Goal: Use online tool/utility: Utilize a website feature to perform a specific function

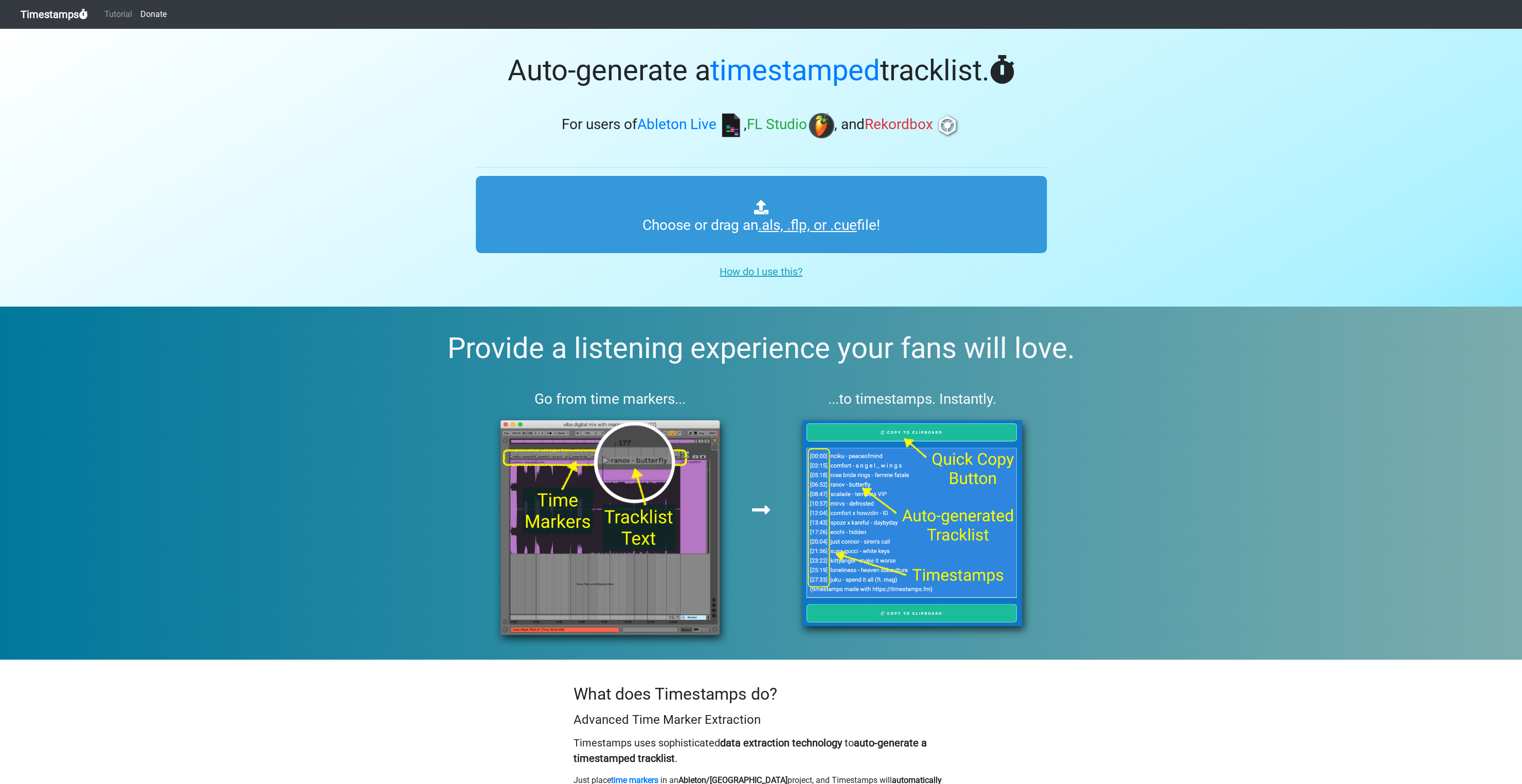
type input "C:\fakepath\Tenemik testpress.als"
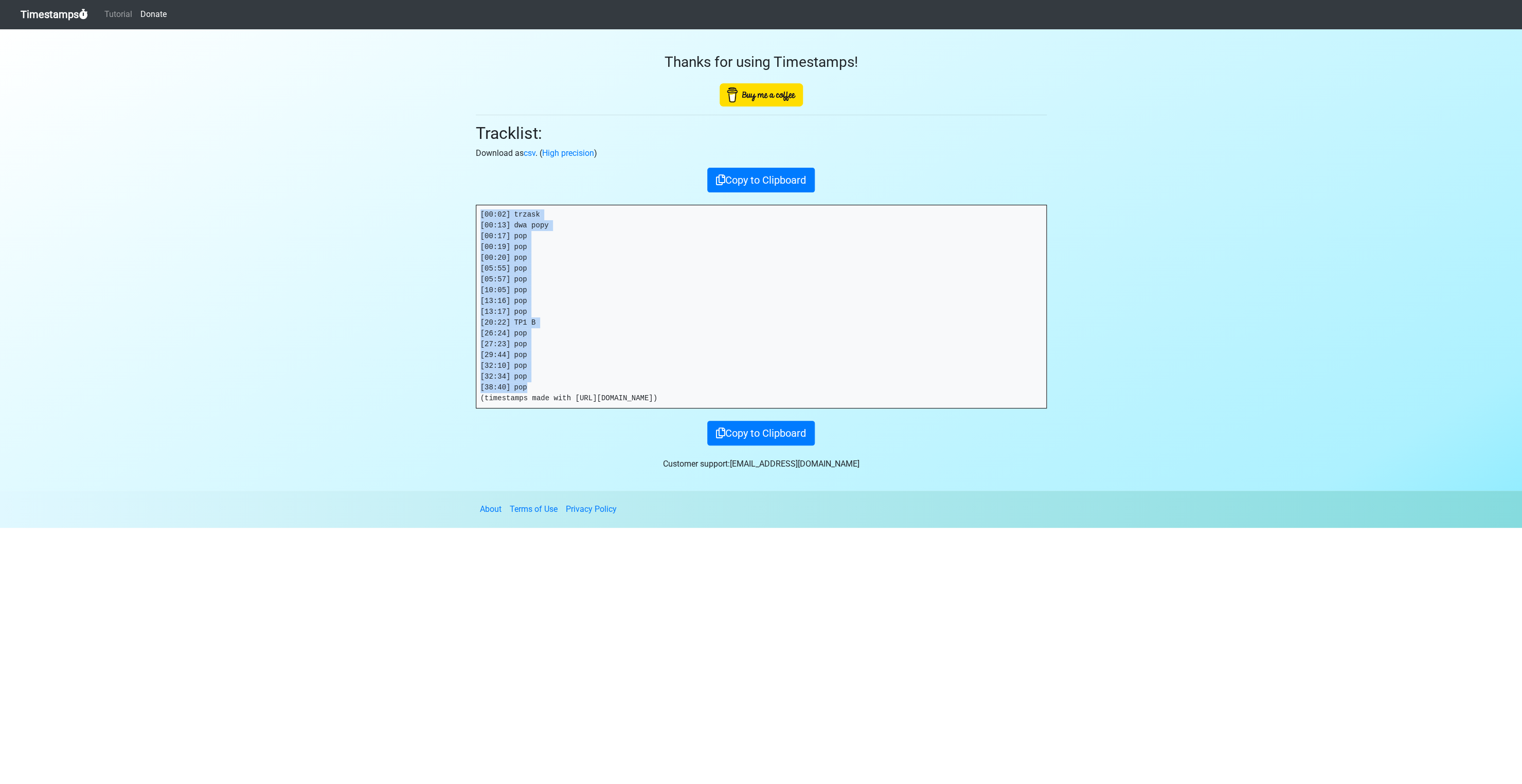
drag, startPoint x: 533, startPoint y: 388, endPoint x: 476, endPoint y: 213, distance: 184.0
click at [476, 213] on pre "[00:02] trzask [00:13] dwa popy [00:17] pop [00:19] pop [00:20] pop [05:55] pop…" at bounding box center [761, 307] width 570 height 203
click at [548, 326] on pre "[00:02] trzask [00:13] dwa popy [00:17] pop [00:19] pop [00:20] pop [05:55] pop…" at bounding box center [761, 307] width 570 height 203
click at [596, 317] on pre "[00:02] trzask [00:13] dwa popy [00:17] pop [00:19] pop [00:20] pop [05:55] pop…" at bounding box center [761, 307] width 570 height 203
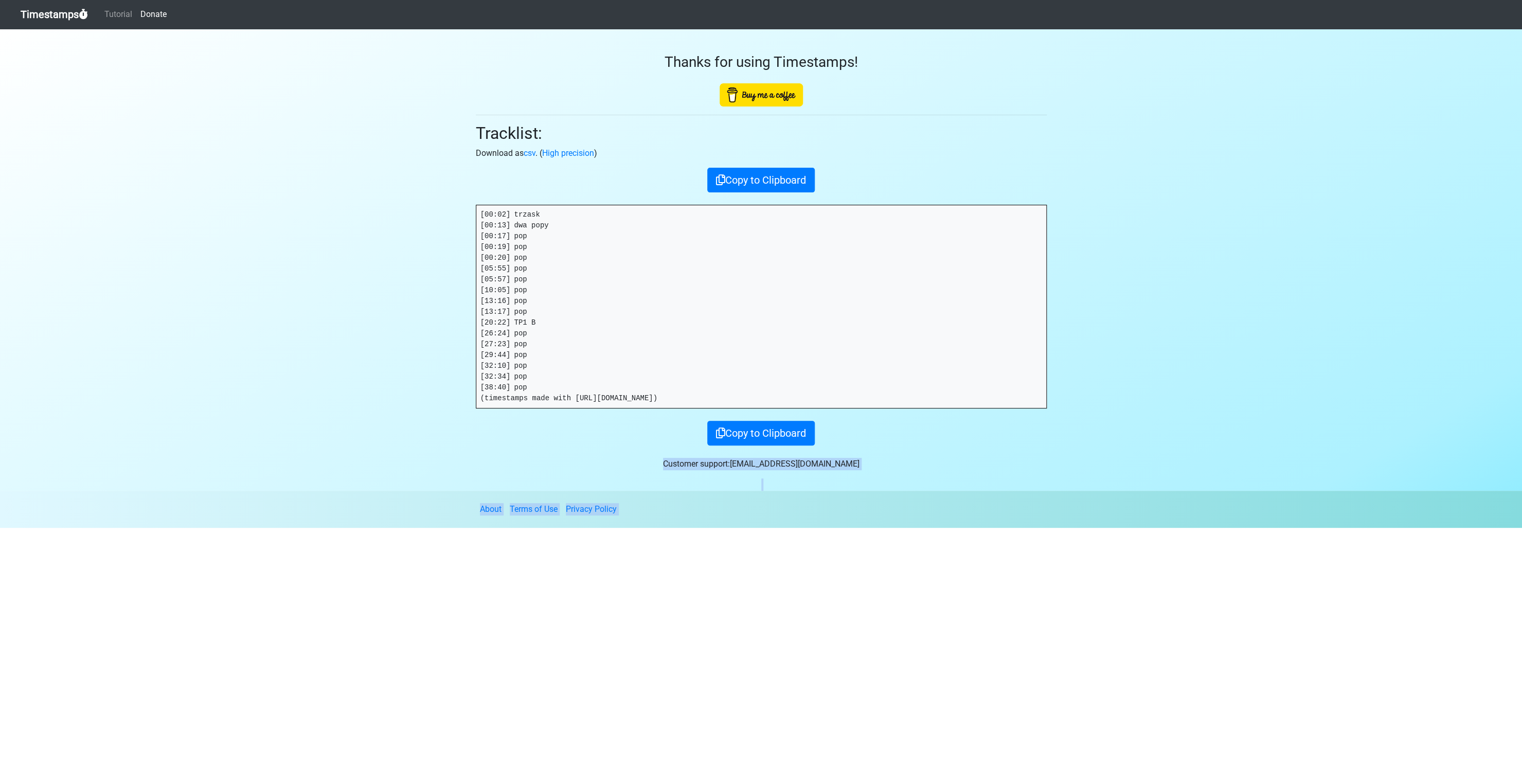
click at [594, 318] on pre "[00:02] trzask [00:13] dwa popy [00:17] pop [00:19] pop [00:20] pop [05:55] pop…" at bounding box center [761, 307] width 570 height 203
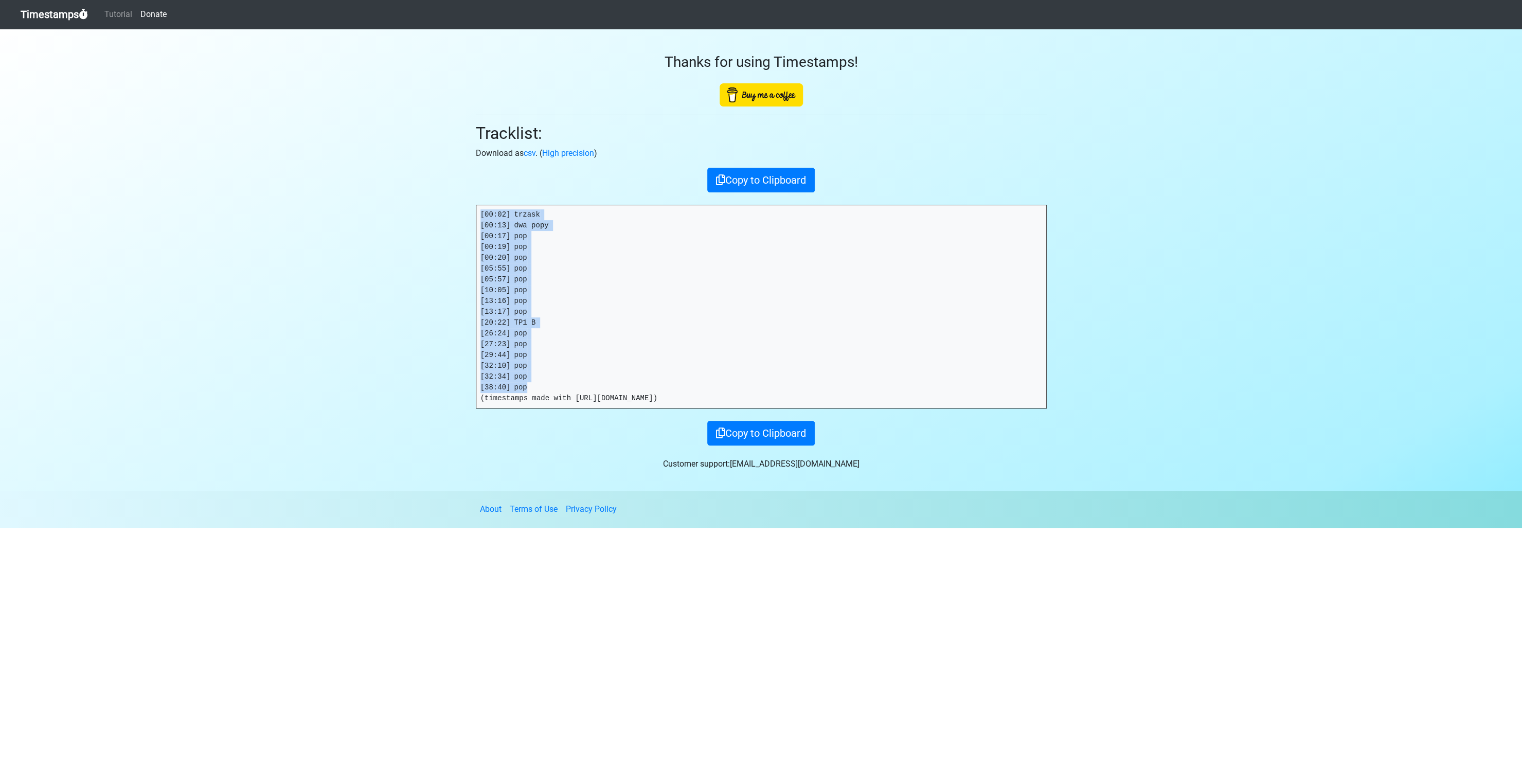
drag, startPoint x: 536, startPoint y: 386, endPoint x: 451, endPoint y: 207, distance: 198.2
click at [476, 207] on pre "[00:02] trzask [00:13] dwa popy [00:17] pop [00:19] pop [00:20] pop [05:55] pop…" at bounding box center [761, 307] width 570 height 203
click at [698, 398] on pre "[00:02] trzask [00:13] dwa popy [00:17] pop [00:19] pop [00:20] pop [05:55] pop…" at bounding box center [761, 307] width 570 height 203
drag, startPoint x: 680, startPoint y: 399, endPoint x: 489, endPoint y: 199, distance: 276.6
click at [489, 205] on pre "[00:02] trzask [00:13] dwa popy [00:17] pop [00:19] pop [00:20] pop [05:55] pop…" at bounding box center [761, 307] width 570 height 203
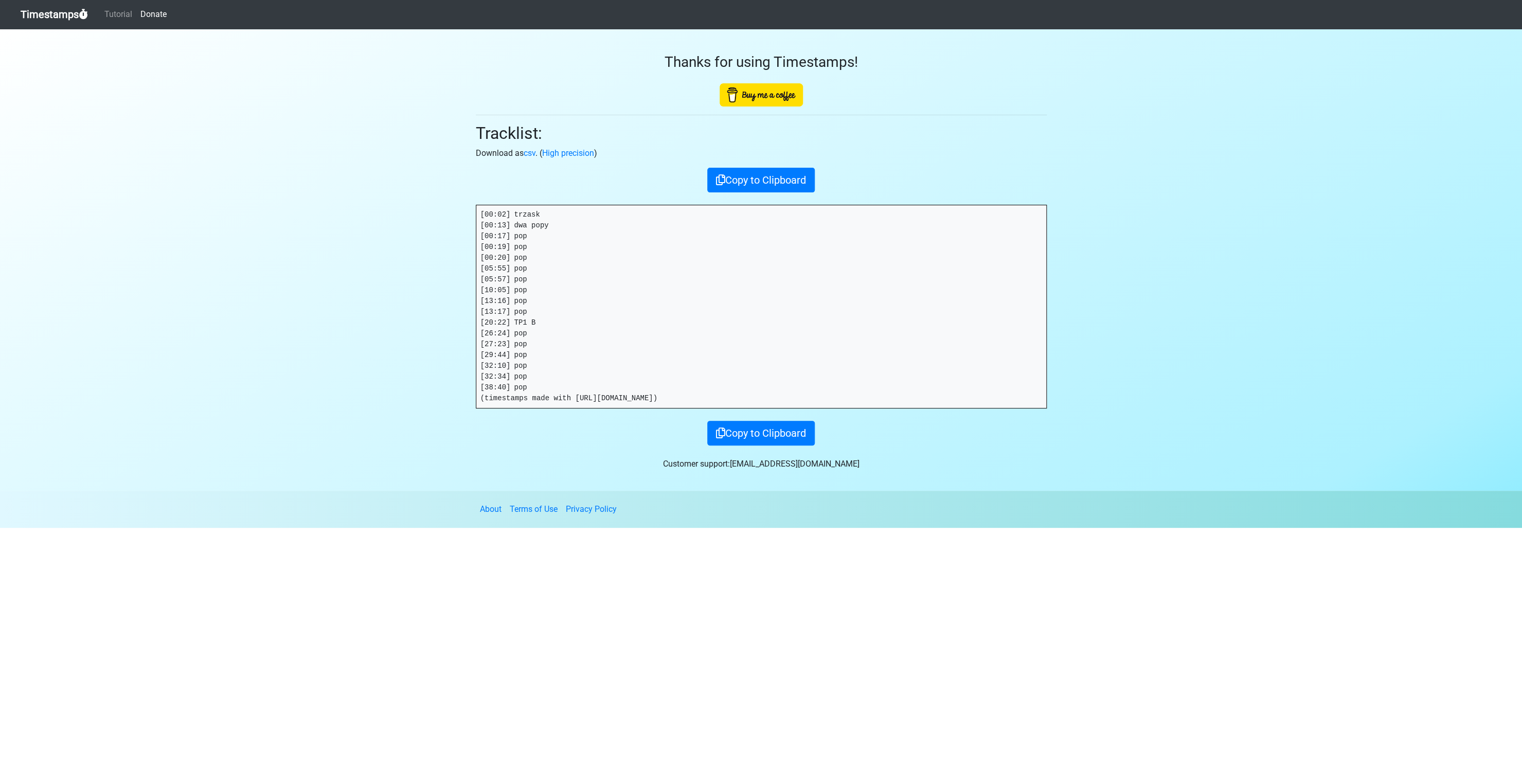
copy pre "[00:02] trzask [00:13] dwa popy [00:17] pop [00:19] pop [00:20] pop [05:55] pop…"
click at [550, 178] on div "Copy to Clipboard" at bounding box center [761, 180] width 571 height 25
click at [419, 242] on section "Thanks for using Timestamps! Tracklist: Download as csv . ( High precision ) Co…" at bounding box center [761, 259] width 1522 height 462
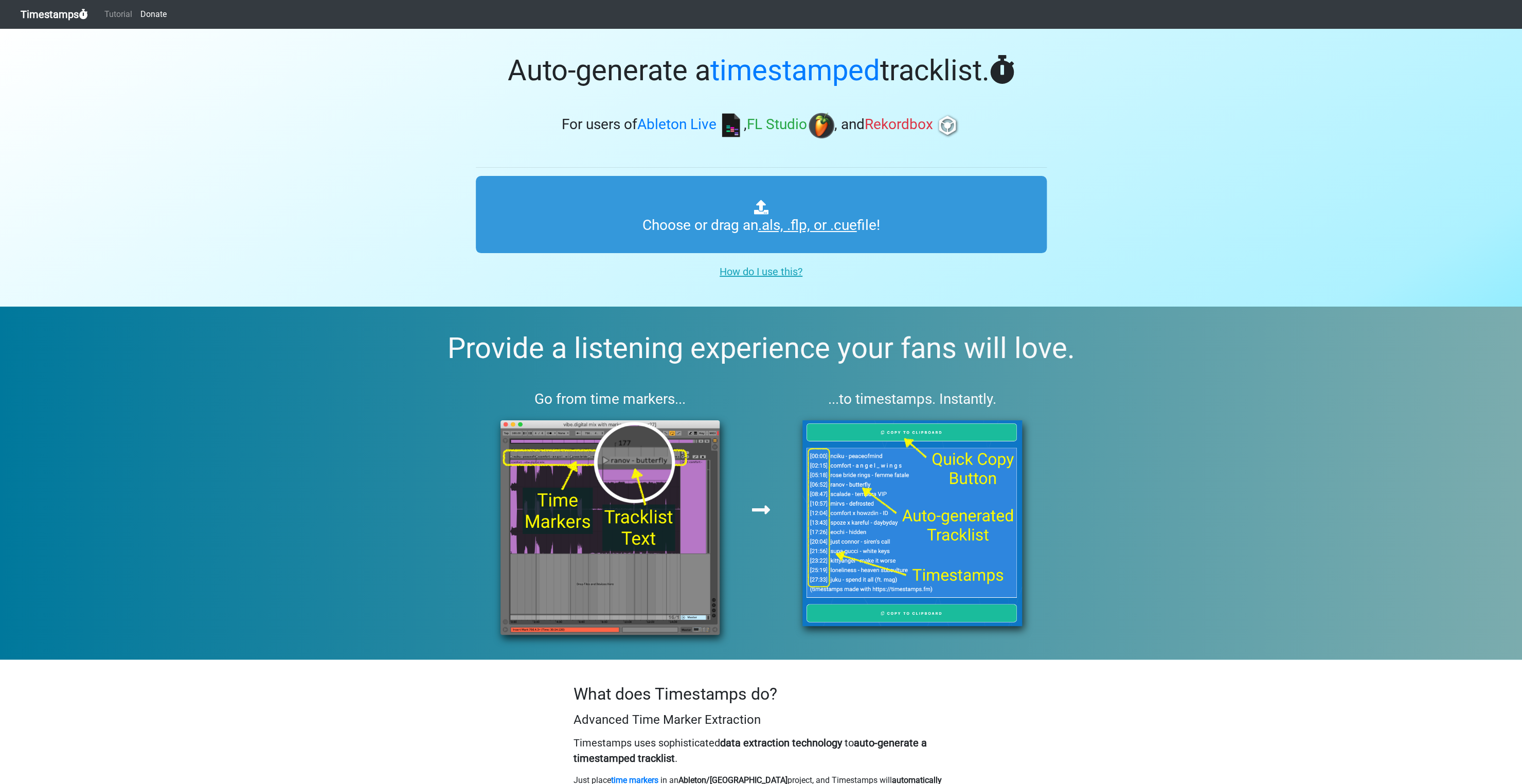
type input "C:\fakepath\Tenemik testpress.als"
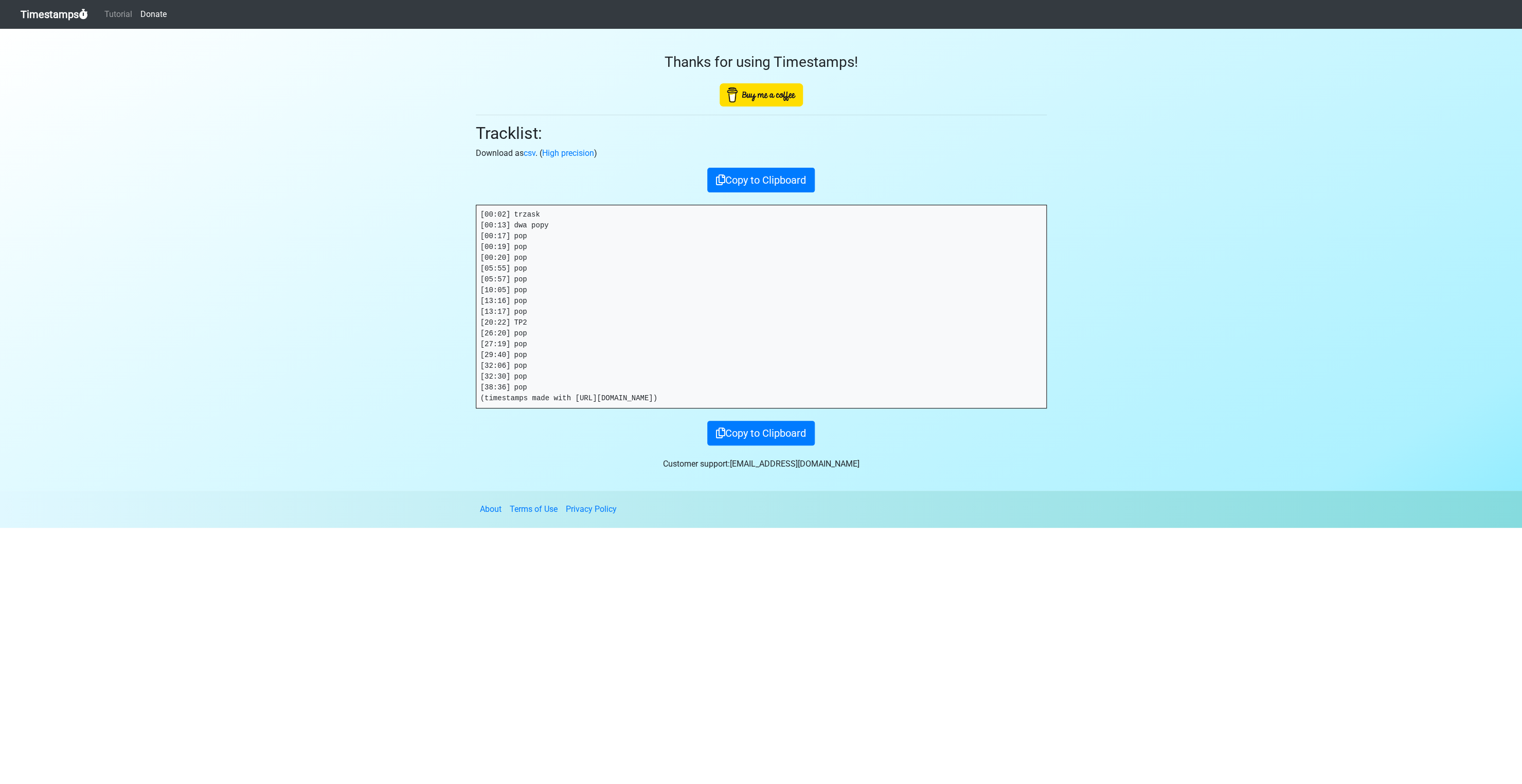
click at [724, 267] on pre "[00:02] trzask [00:13] dwa popy [00:17] pop [00:19] pop [00:20] pop [05:55] pop…" at bounding box center [761, 307] width 570 height 203
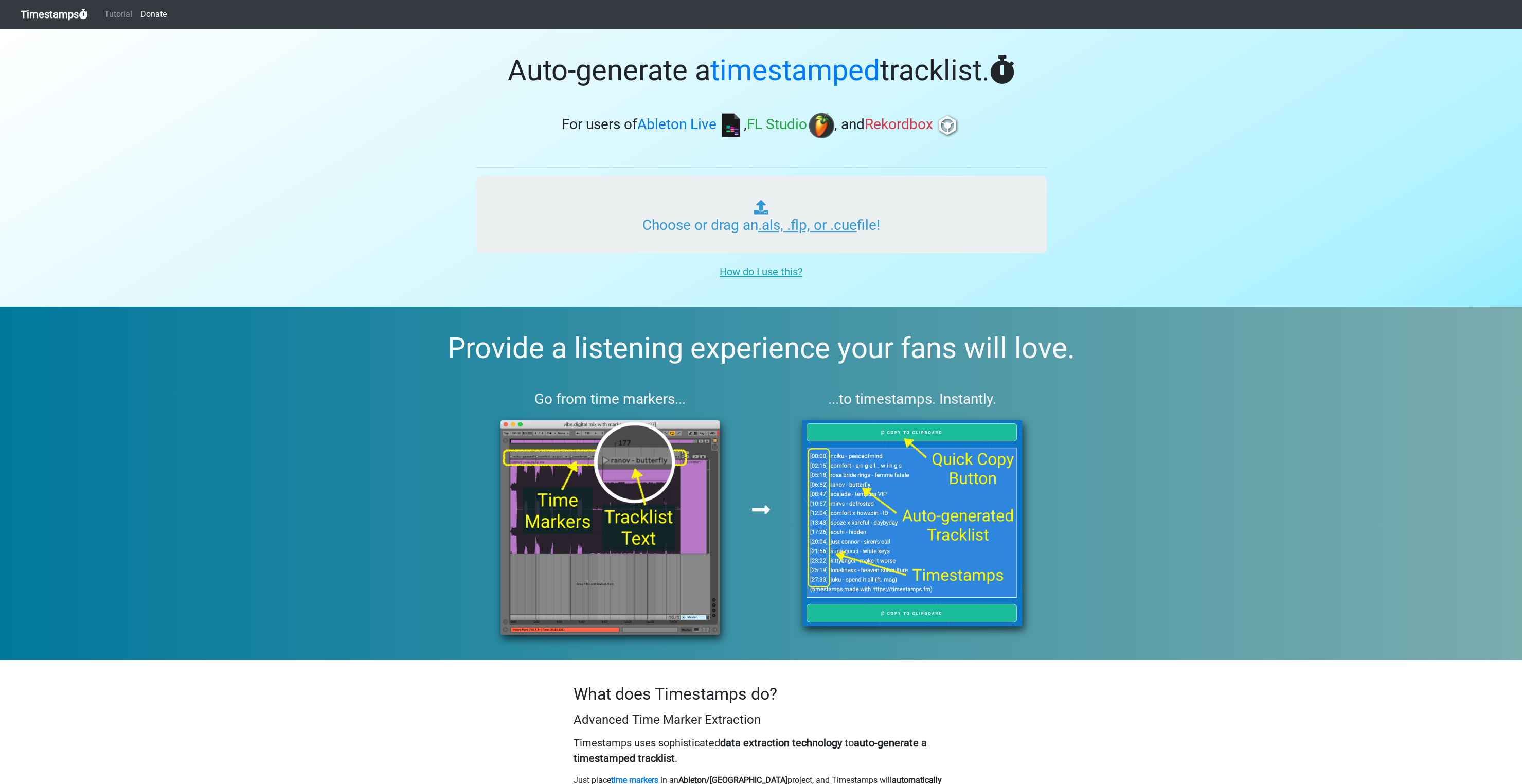
type input "C:\fakepath\Tenemik testpress2.als"
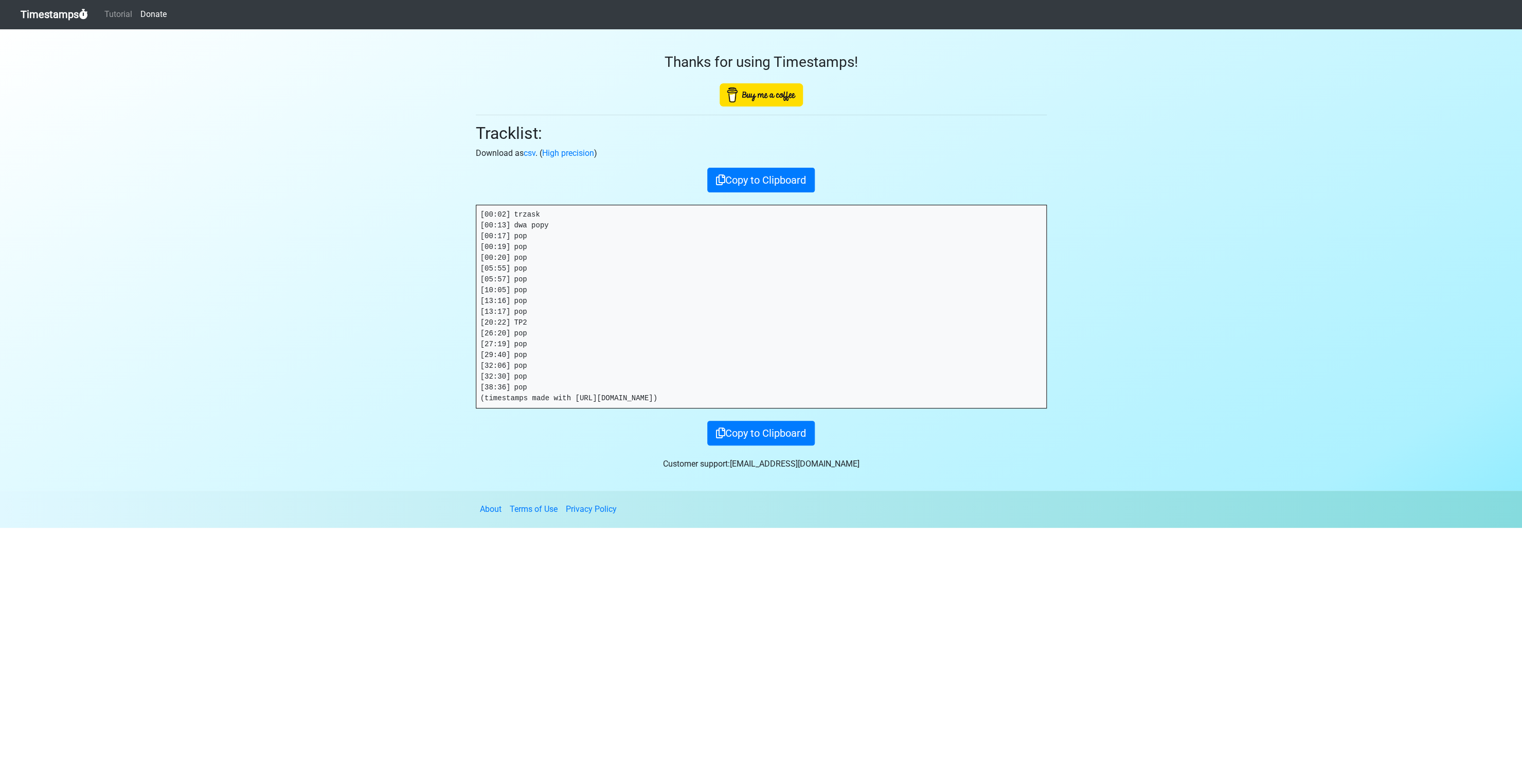
drag, startPoint x: 679, startPoint y: 398, endPoint x: 474, endPoint y: 209, distance: 278.8
click at [476, 209] on pre "[00:02] trzask [00:13] dwa popy [00:17] pop [00:19] pop [00:20] pop [05:55] pop…" at bounding box center [761, 307] width 570 height 203
copy pre "[00:02] trzask [00:13] dwa popy [00:17] pop [00:19] pop [00:20] pop [05:55] pop…"
click at [1172, 182] on section "Thanks for using Timestamps! Tracklist: Download as csv . ( High precision ) Co…" at bounding box center [761, 259] width 1522 height 462
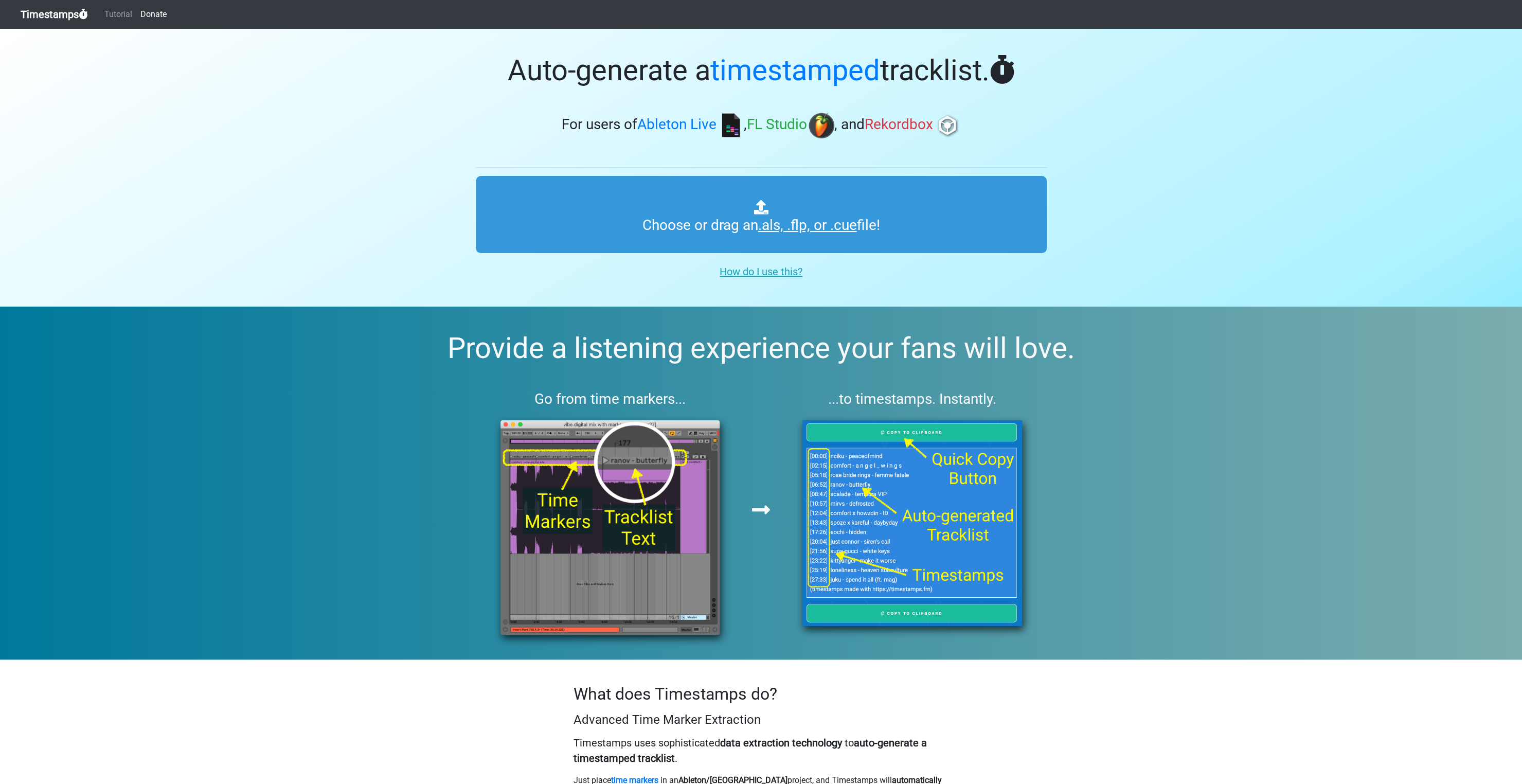
click at [1236, 160] on section "Auto-generate a timestamped tracklist. For users of Ableton Live , FL Studio , …" at bounding box center [761, 167] width 1522 height 278
